Goal: Information Seeking & Learning: Understand process/instructions

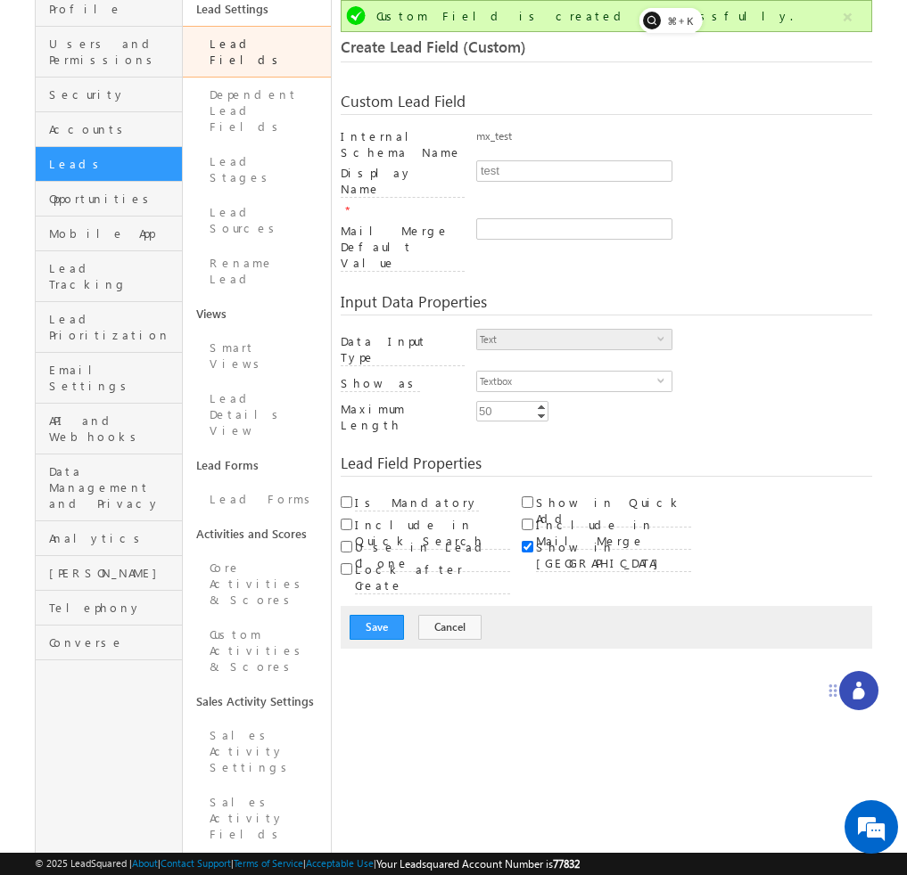
click at [866, 695] on div at bounding box center [858, 690] width 39 height 39
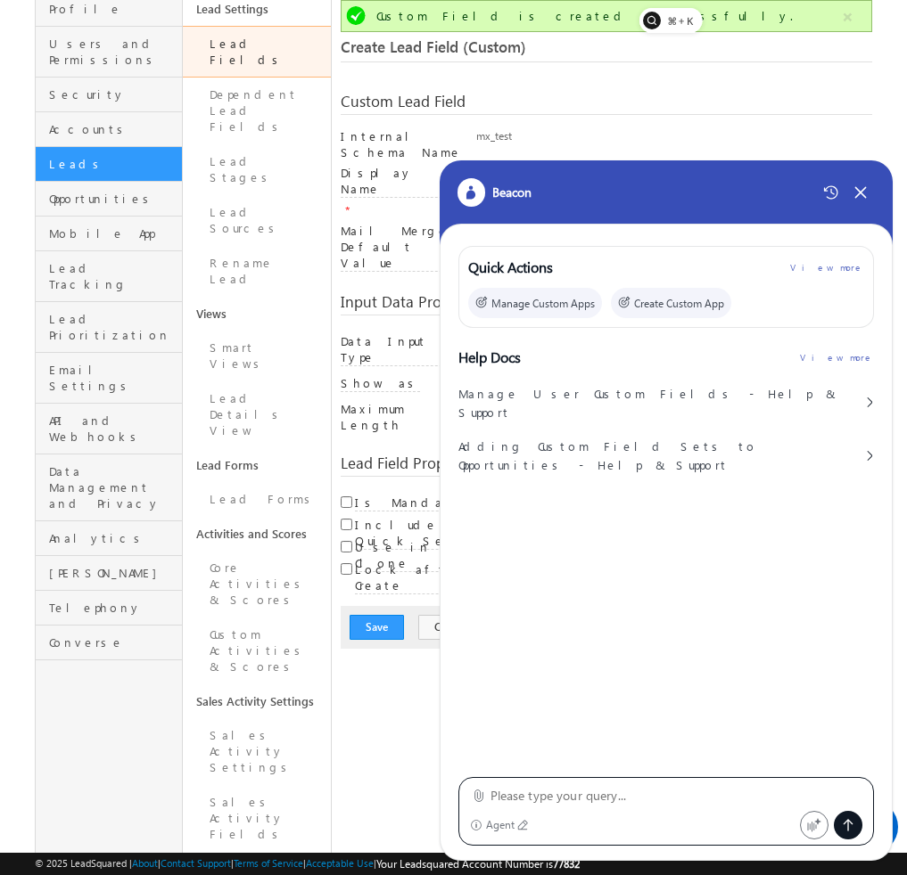
click at [609, 800] on textarea at bounding box center [676, 795] width 373 height 21
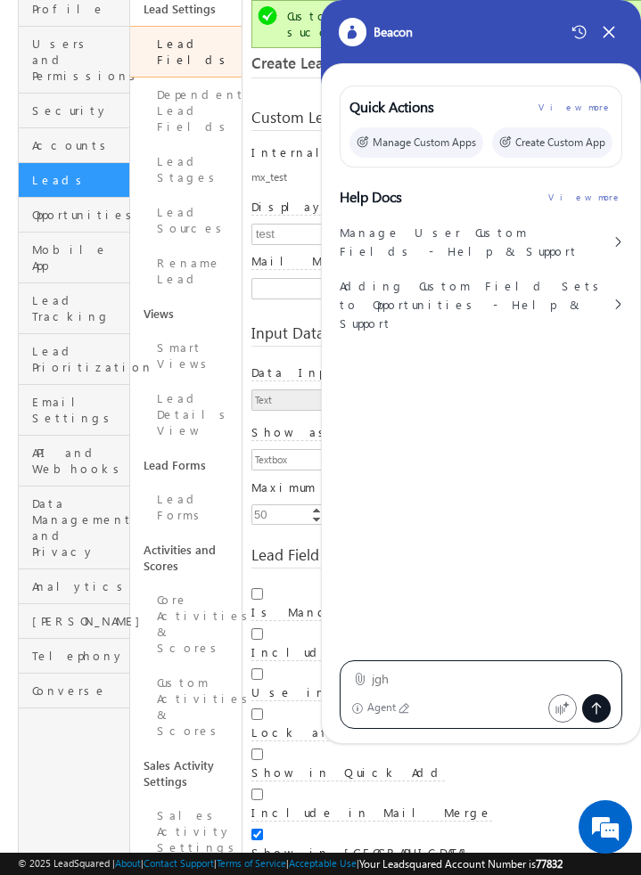
click at [396, 683] on textarea at bounding box center [492, 679] width 240 height 21
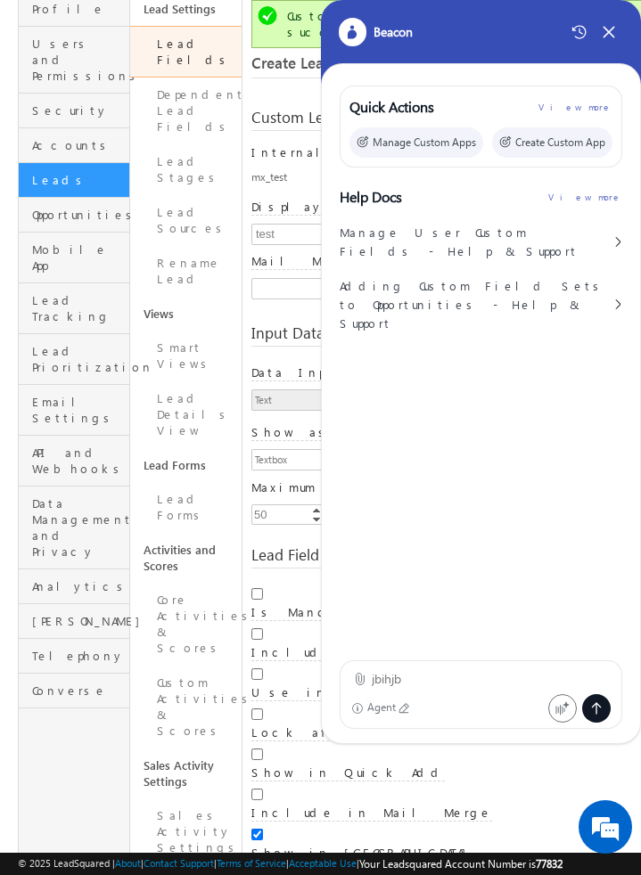
click at [638, 363] on div "Help Docs View more Manage User Custom Fields - Help & Support Adding Custom Fi…" at bounding box center [481, 413] width 321 height 457
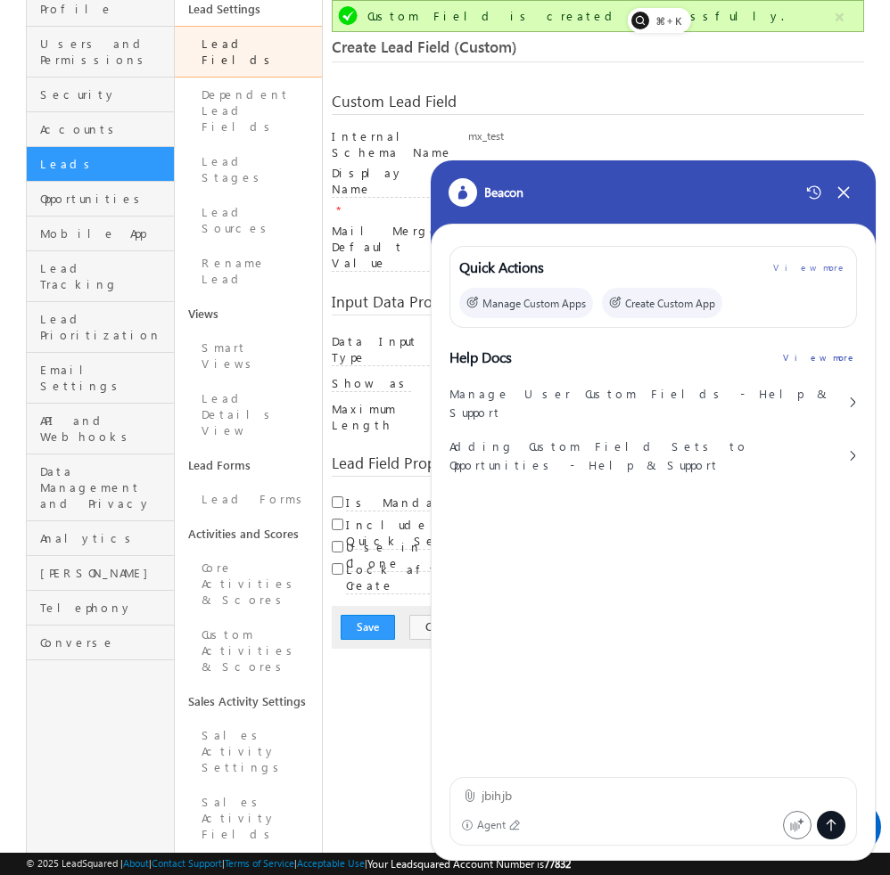
click at [831, 355] on div "View more" at bounding box center [820, 357] width 74 height 11
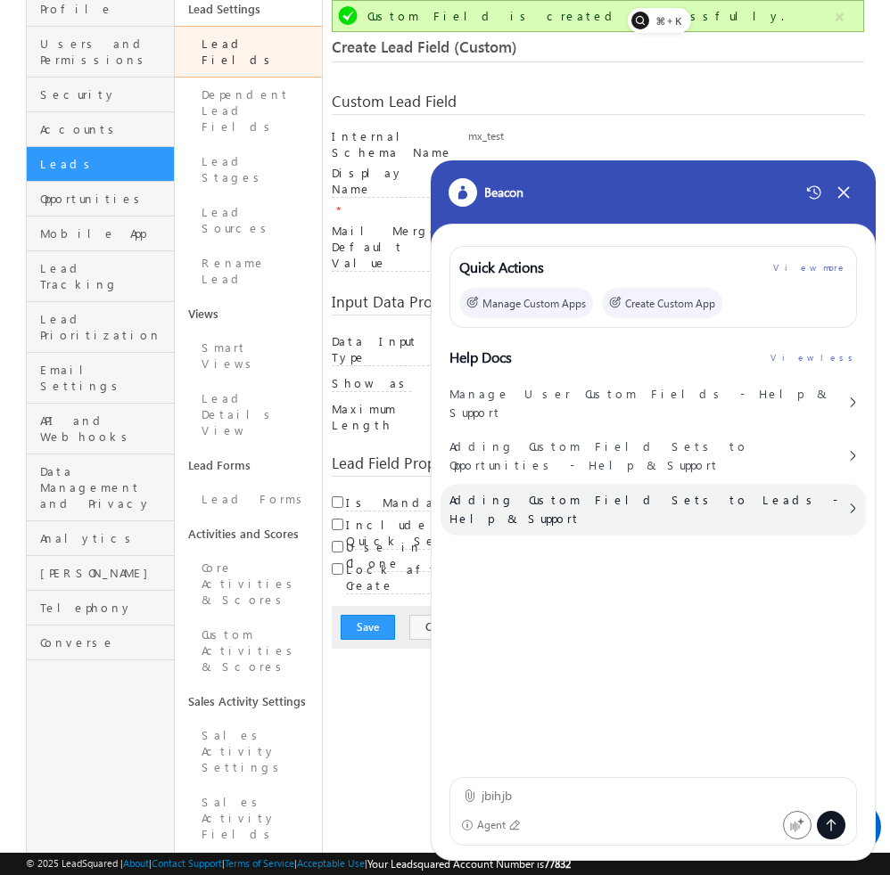
click at [672, 484] on div "Adding Custom Field Sets to Leads - Help & Support" at bounding box center [652, 510] width 425 height 52
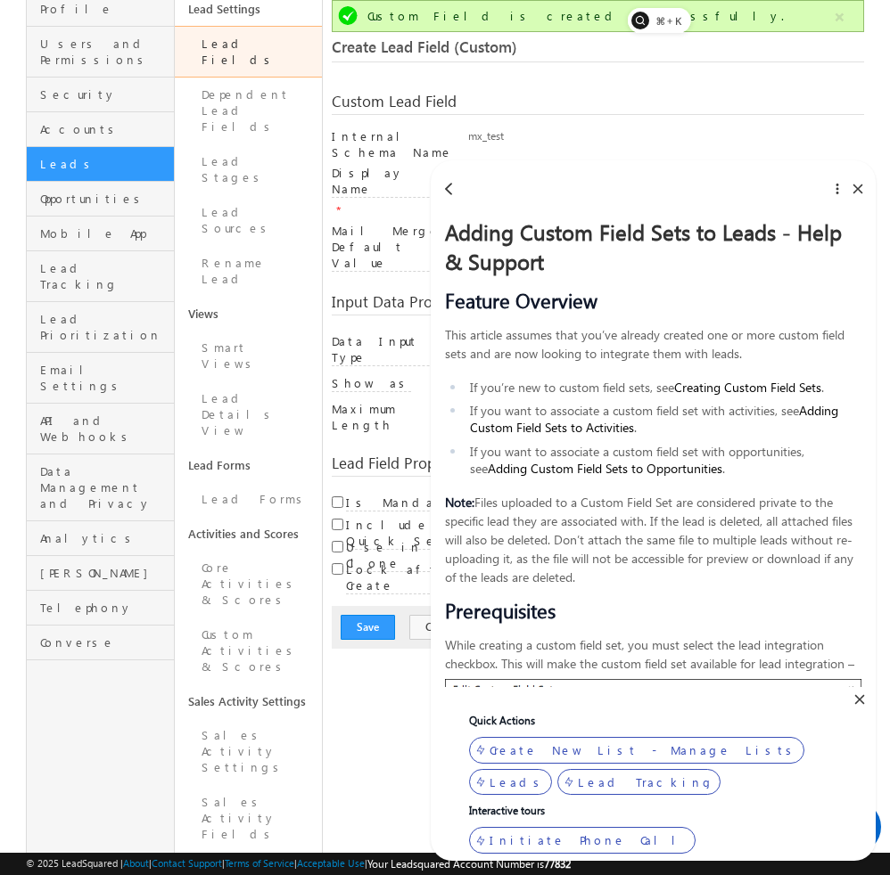
click at [857, 195] on div at bounding box center [858, 189] width 12 height 12
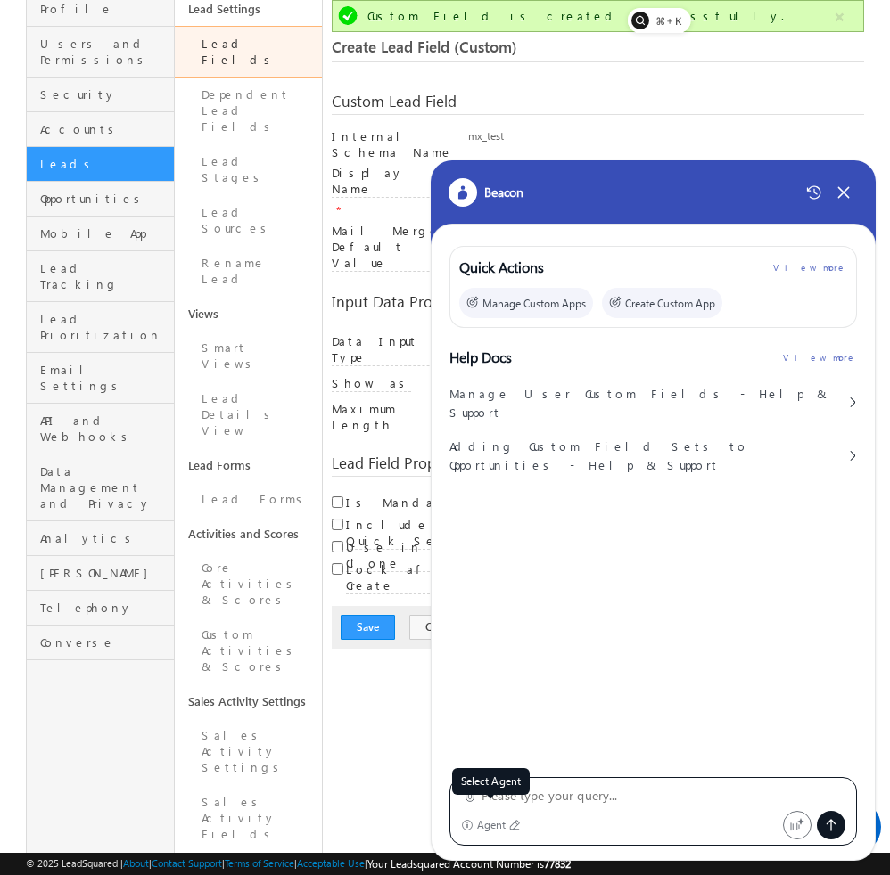
click at [499, 827] on div "Agent" at bounding box center [491, 825] width 29 height 12
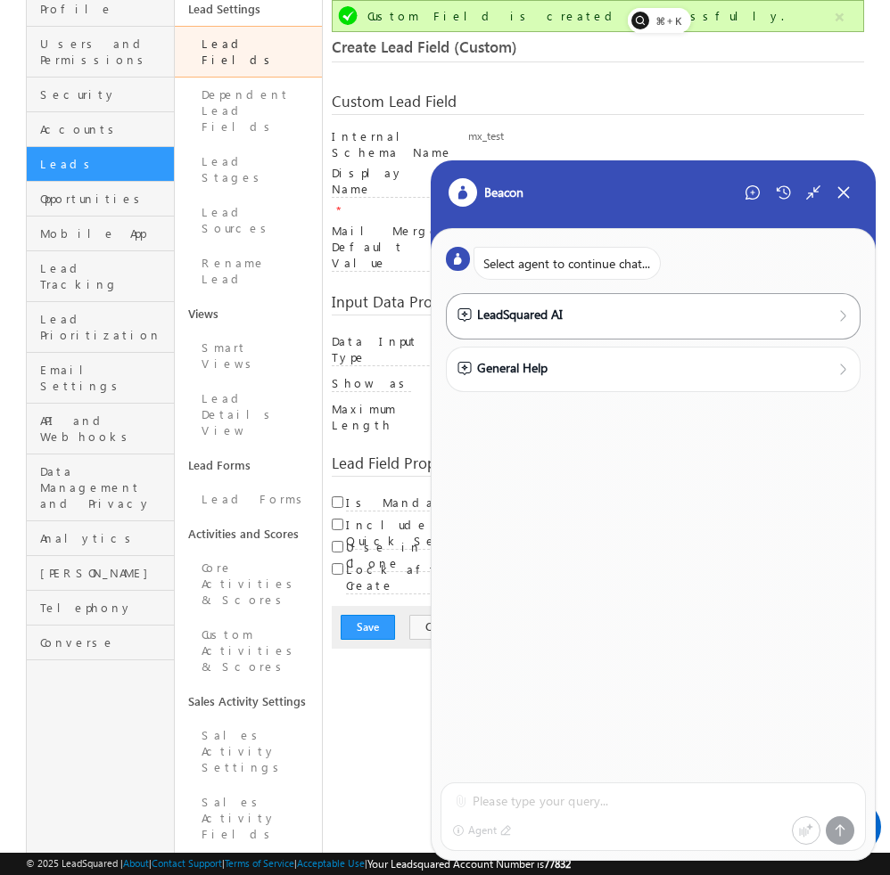
click at [564, 329] on div "LeadSquared AI" at bounding box center [653, 315] width 414 height 45
click at [603, 321] on div "LeadSquared AI" at bounding box center [652, 315] width 391 height 20
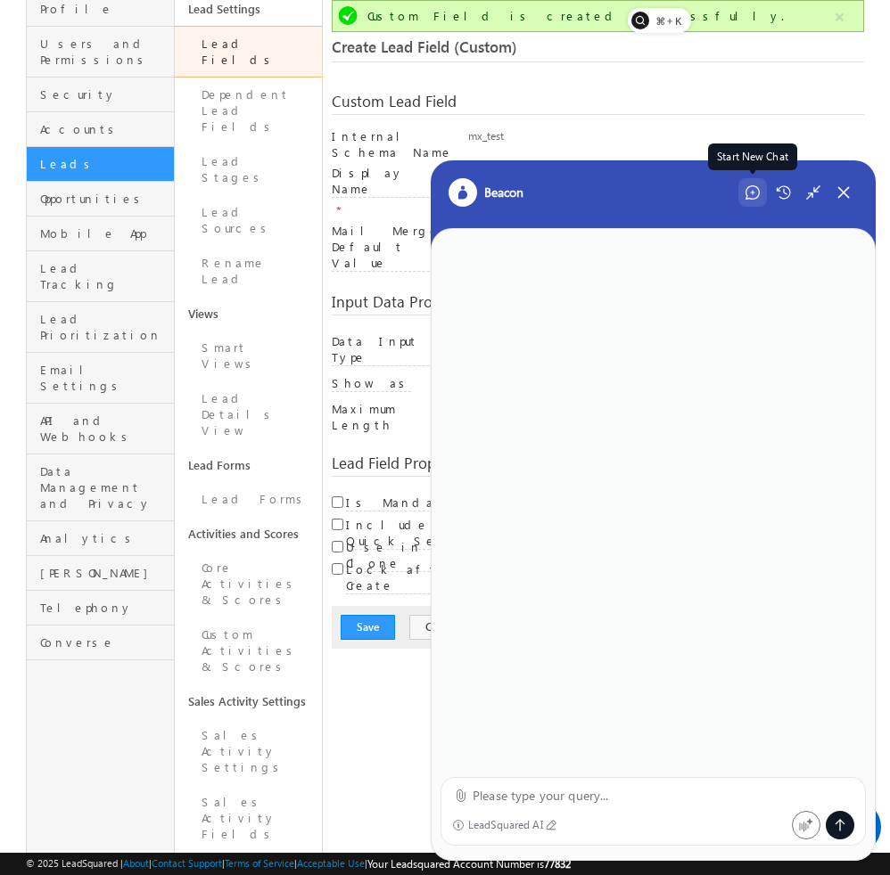
click at [749, 196] on icon at bounding box center [752, 192] width 14 height 14
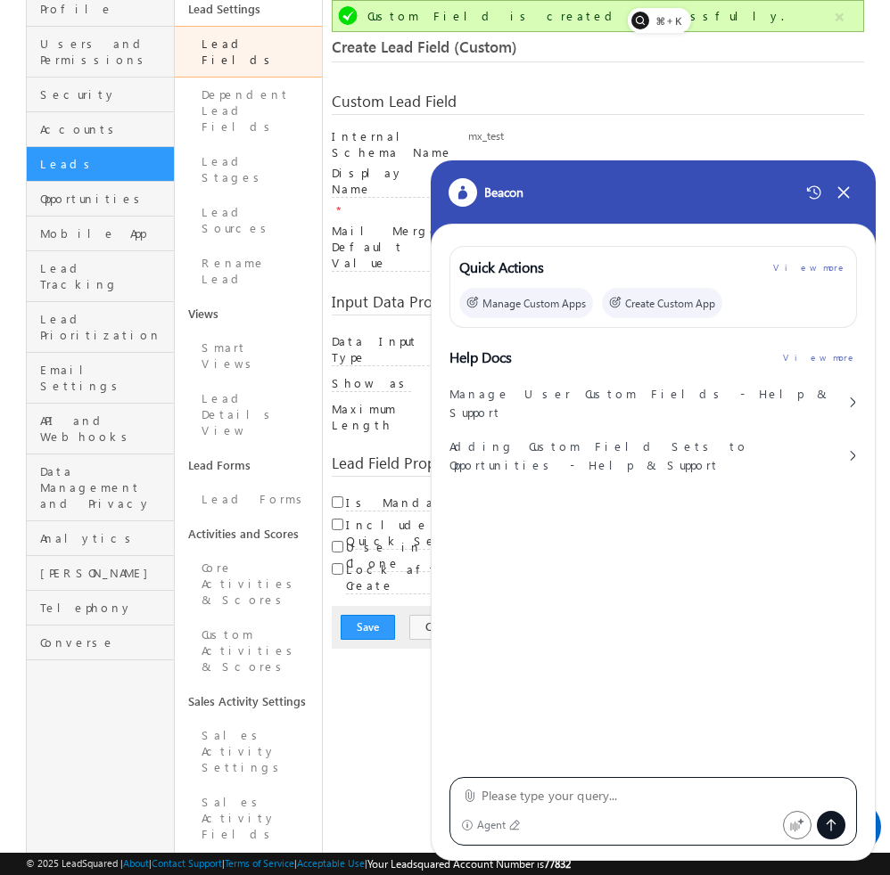
click at [839, 348] on div "Help Docs View more" at bounding box center [652, 357] width 443 height 23
click at [835, 361] on div "View more" at bounding box center [820, 357] width 74 height 11
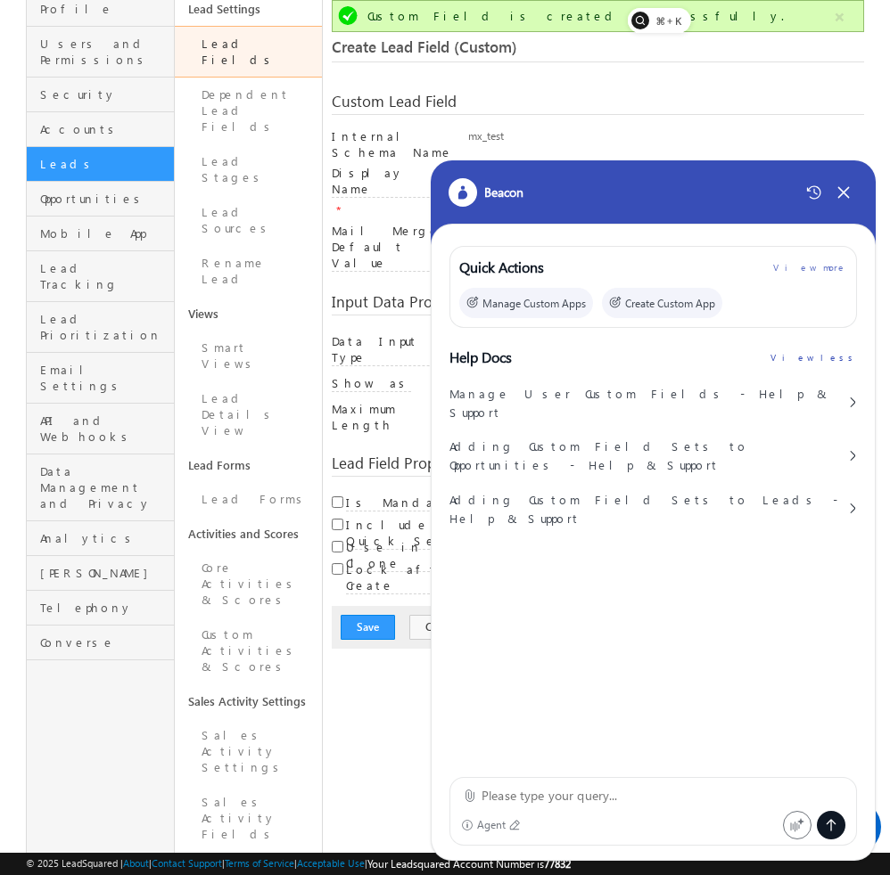
click at [835, 357] on div "View less" at bounding box center [813, 357] width 86 height 11
click at [844, 194] on icon at bounding box center [843, 193] width 10 height 10
